Goal: Find specific page/section: Find specific page/section

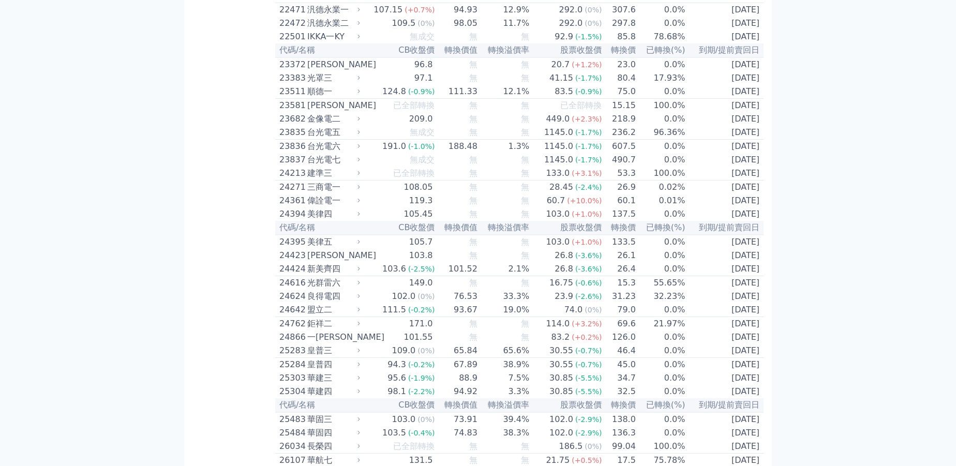
scroll to position [2362, 0]
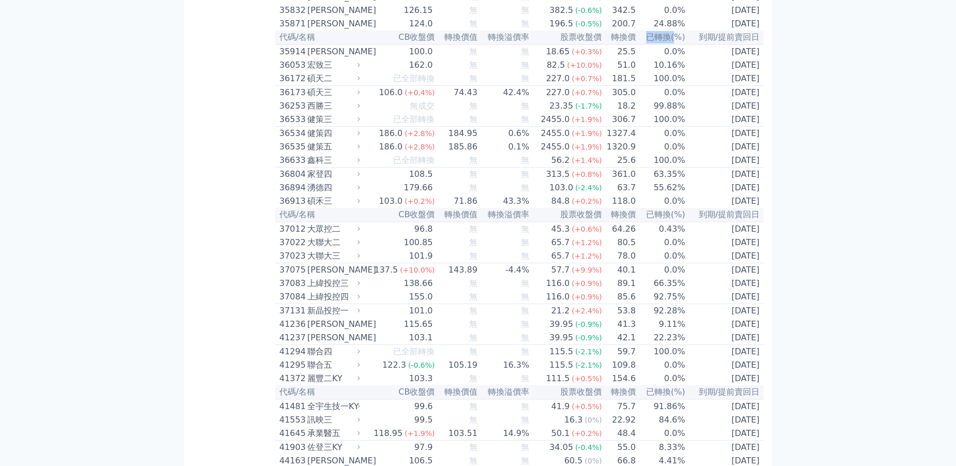
drag, startPoint x: 644, startPoint y: 202, endPoint x: 673, endPoint y: 201, distance: 29.0
click at [673, 44] on th "已轉換(%)" at bounding box center [661, 38] width 50 height 14
click at [670, 44] on th "已轉換(%)" at bounding box center [661, 38] width 50 height 14
drag, startPoint x: 668, startPoint y: 201, endPoint x: 640, endPoint y: 196, distance: 28.7
click at [640, 44] on th "已轉換(%)" at bounding box center [661, 38] width 50 height 14
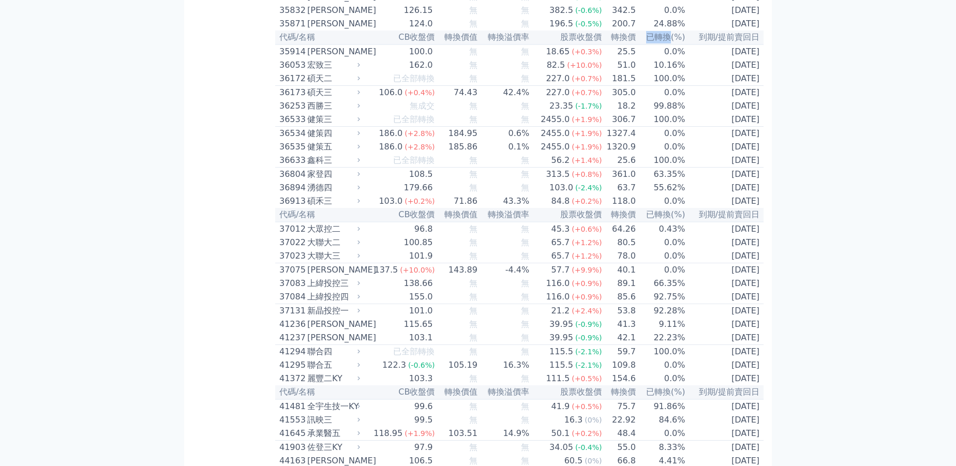
copy th "已轉換"
